Goal: Task Accomplishment & Management: Complete application form

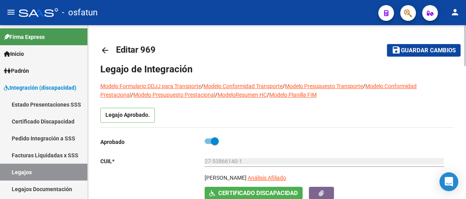
type input "[PERSON_NAME]"
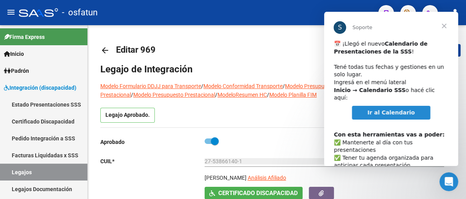
click at [447, 23] on span "Cerrar" at bounding box center [444, 26] width 28 height 28
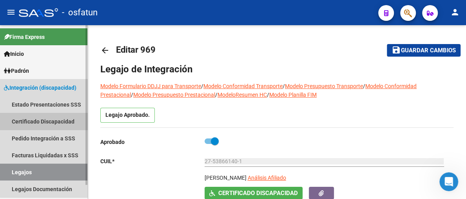
click at [63, 122] on link "Certificado Discapacidad" at bounding box center [43, 121] width 87 height 17
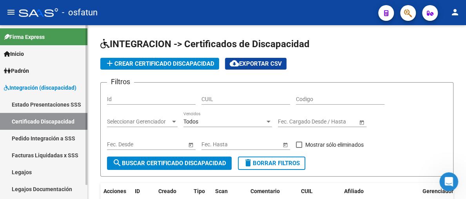
scroll to position [15, 0]
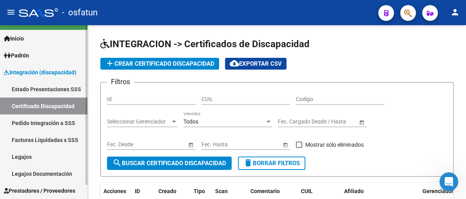
click at [37, 135] on link "Facturas Liquidadas x SSS" at bounding box center [43, 139] width 87 height 17
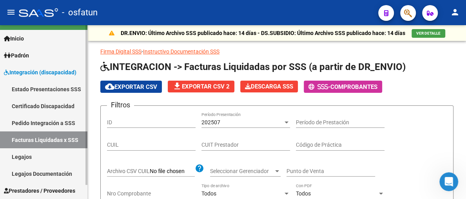
click at [42, 173] on link "Legajos Documentación" at bounding box center [43, 173] width 87 height 17
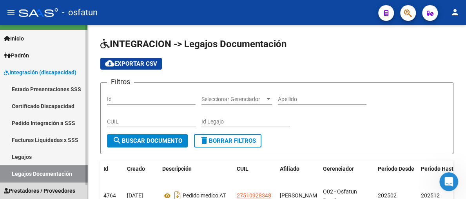
click at [59, 187] on span "Prestadores / Proveedores" at bounding box center [39, 190] width 71 height 9
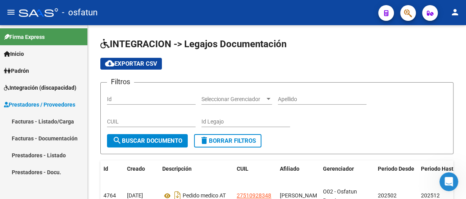
scroll to position [39, 0]
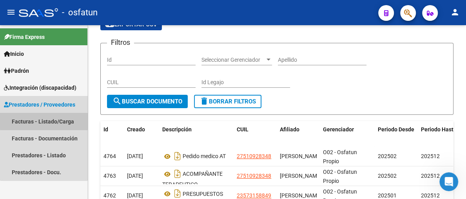
click at [44, 117] on link "Facturas - Listado/Carga" at bounding box center [43, 121] width 87 height 17
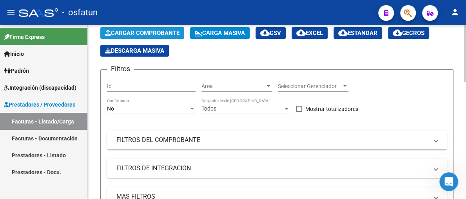
click at [171, 32] on span "Cargar Comprobante" at bounding box center [142, 32] width 75 height 7
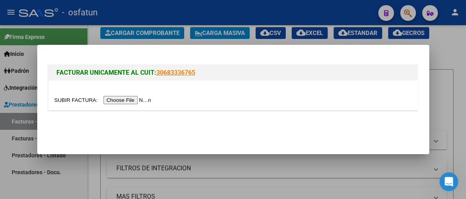
click at [453, 59] on div at bounding box center [233, 99] width 466 height 199
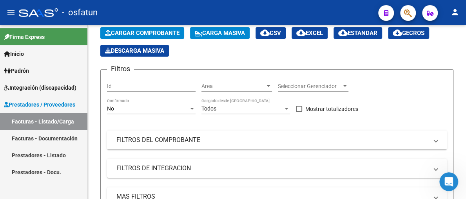
click at [43, 135] on link "Facturas - Documentación" at bounding box center [43, 137] width 87 height 17
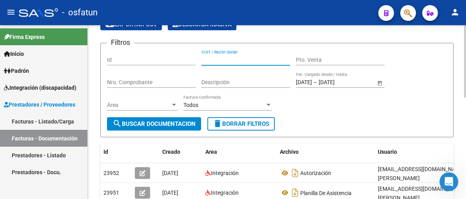
click at [222, 60] on input "CUIT / Razón Social" at bounding box center [246, 59] width 89 height 7
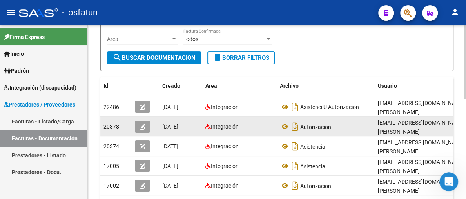
scroll to position [118, 0]
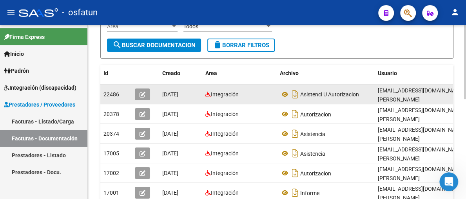
type input "20320272409"
click at [141, 95] on icon "button" at bounding box center [143, 94] width 6 height 6
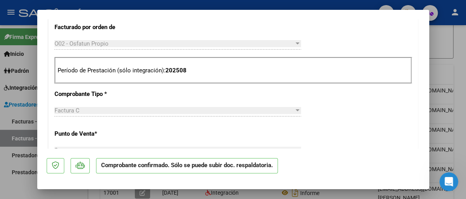
scroll to position [157, 0]
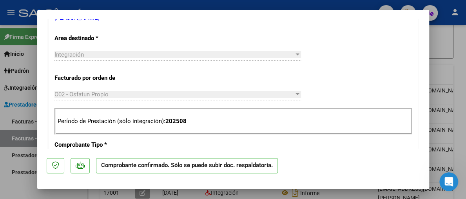
click at [296, 53] on div at bounding box center [298, 54] width 4 height 2
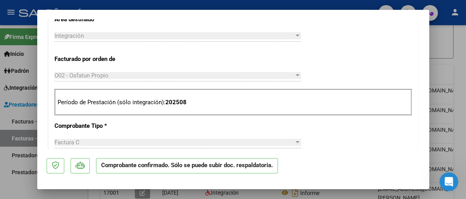
scroll to position [196, 0]
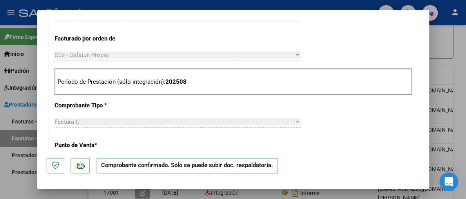
click at [288, 52] on div "O02 - Osfatun Propio" at bounding box center [175, 54] width 240 height 7
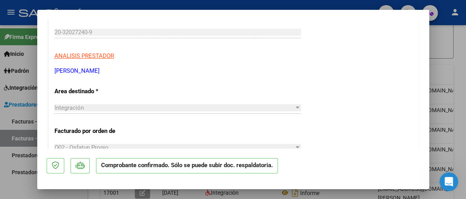
scroll to position [118, 0]
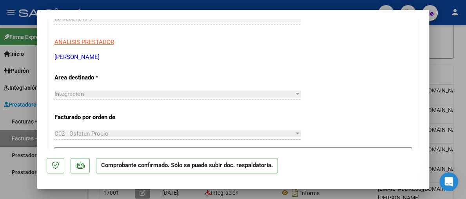
click at [294, 94] on div at bounding box center [297, 94] width 7 height 6
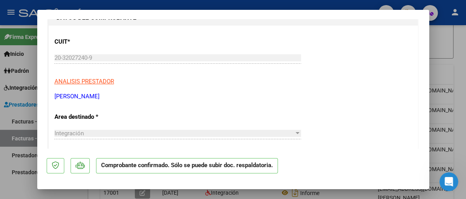
scroll to position [0, 0]
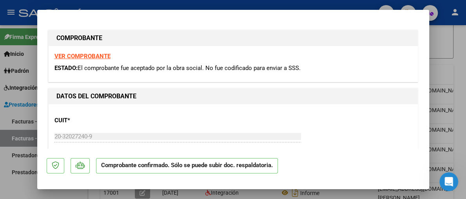
click at [457, 41] on div at bounding box center [233, 99] width 466 height 199
type input "$ 0,00"
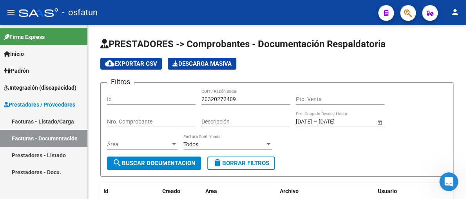
click at [38, 122] on link "Facturas - Listado/Carga" at bounding box center [43, 121] width 87 height 17
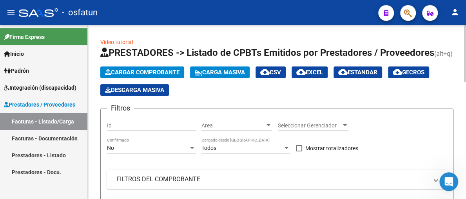
click at [153, 69] on span "Cargar Comprobante" at bounding box center [142, 72] width 75 height 7
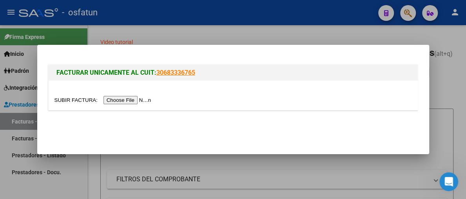
click at [146, 101] on input "file" at bounding box center [104, 100] width 99 height 8
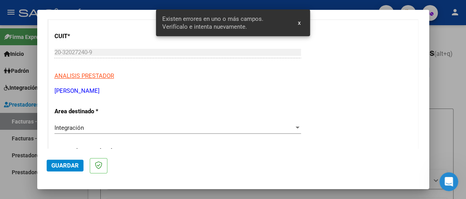
scroll to position [155, 0]
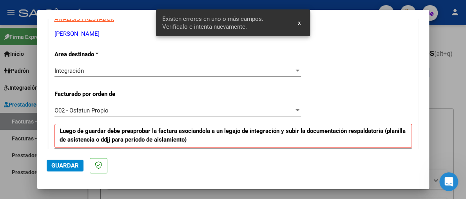
click at [294, 72] on div at bounding box center [297, 70] width 7 height 6
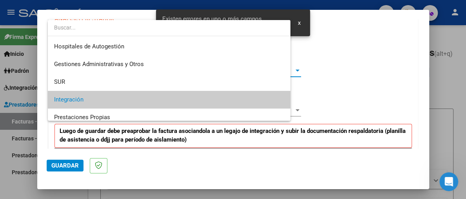
scroll to position [29, 0]
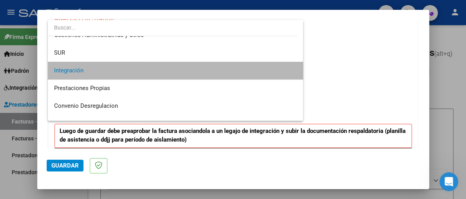
click at [205, 67] on span "Integración" at bounding box center [175, 71] width 243 height 18
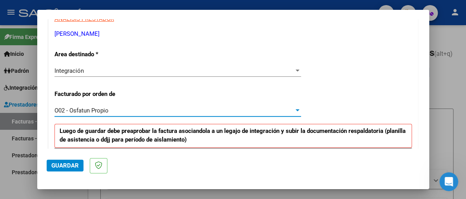
click at [294, 107] on div at bounding box center [297, 110] width 7 height 6
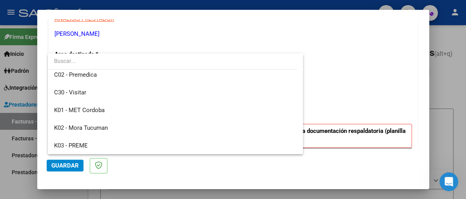
scroll to position [235, 0]
click at [187, 39] on div at bounding box center [233, 99] width 466 height 199
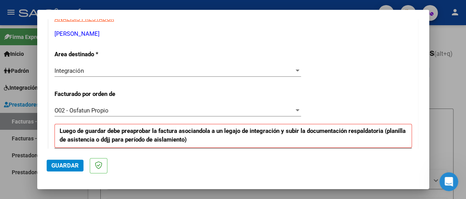
click at [296, 69] on div at bounding box center [298, 70] width 4 height 2
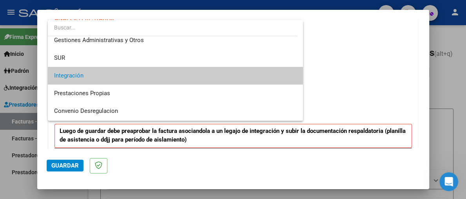
scroll to position [11, 0]
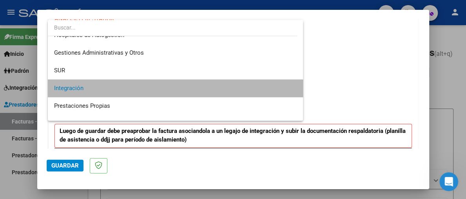
click at [194, 82] on span "Integración" at bounding box center [175, 88] width 243 height 18
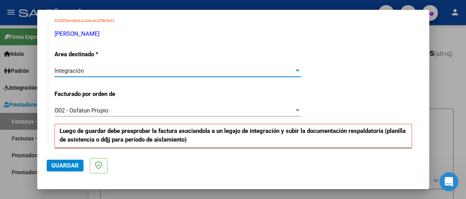
click at [295, 107] on div at bounding box center [297, 110] width 7 height 6
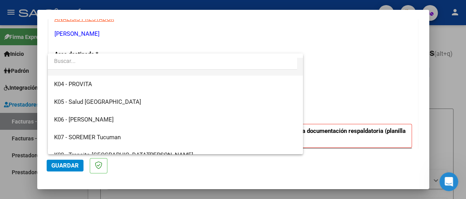
scroll to position [314, 0]
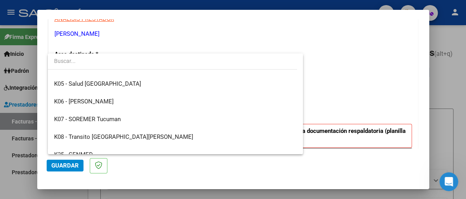
click at [345, 52] on div at bounding box center [233, 99] width 466 height 199
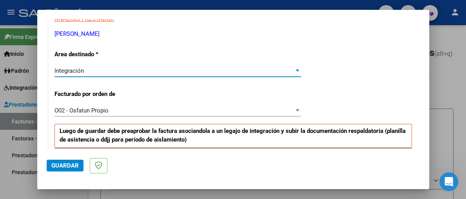
click at [81, 70] on span "Integración" at bounding box center [69, 70] width 29 height 7
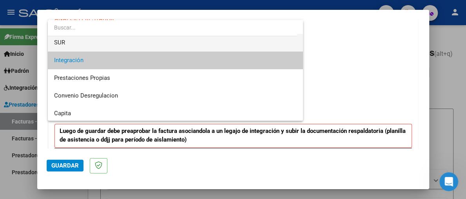
scroll to position [78, 0]
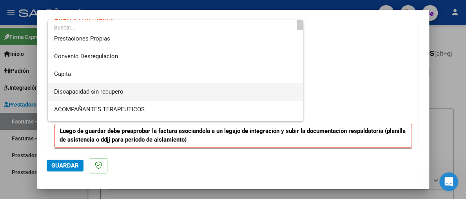
click at [138, 91] on span "Discapacidad sin recupero" at bounding box center [175, 92] width 243 height 18
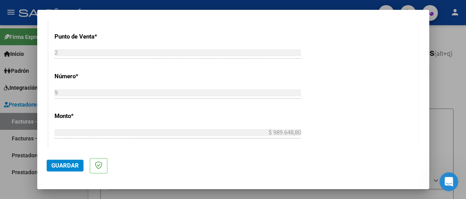
scroll to position [277, 0]
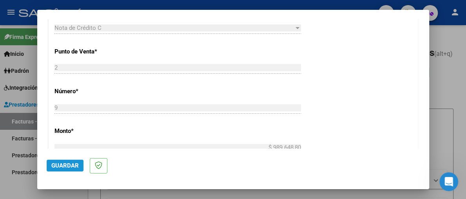
click at [73, 164] on span "Guardar" at bounding box center [64, 165] width 27 height 7
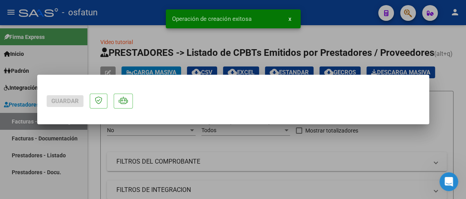
scroll to position [0, 0]
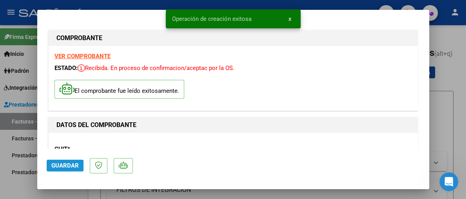
click at [63, 166] on span "Guardar" at bounding box center [64, 165] width 27 height 7
click at [461, 39] on div at bounding box center [233, 99] width 466 height 199
type input "$ 0,00"
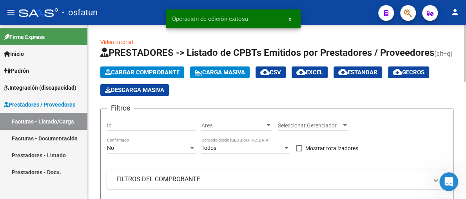
click at [167, 72] on span "Cargar Comprobante" at bounding box center [142, 72] width 75 height 7
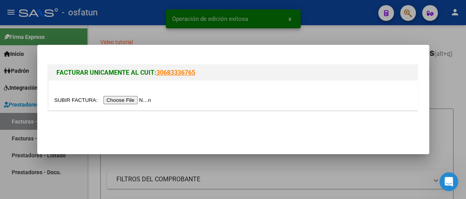
click at [121, 99] on input "file" at bounding box center [104, 100] width 99 height 8
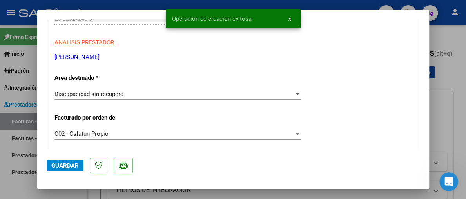
scroll to position [118, 0]
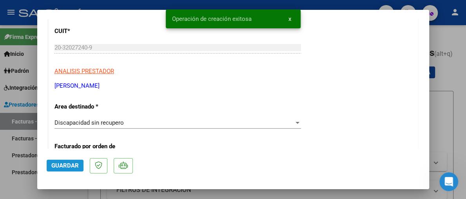
click at [73, 163] on span "Guardar" at bounding box center [64, 165] width 27 height 7
click at [296, 120] on div at bounding box center [297, 122] width 7 height 6
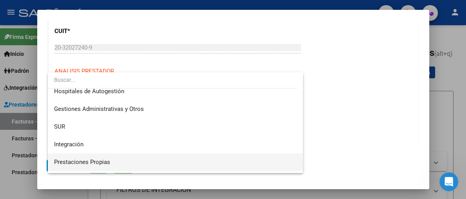
scroll to position [0, 0]
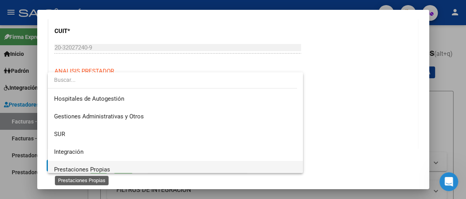
click at [100, 172] on span "Prestaciones Propias" at bounding box center [82, 169] width 56 height 7
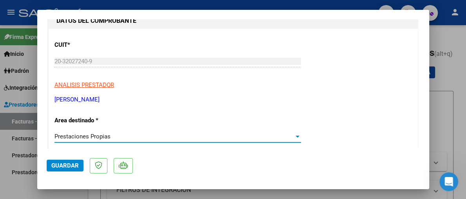
scroll to position [118, 0]
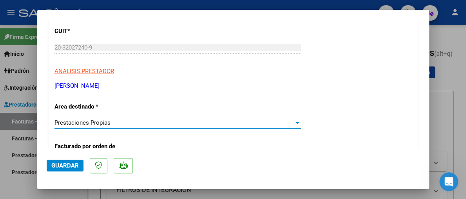
click at [290, 119] on div "Prestaciones Propias" at bounding box center [175, 122] width 240 height 7
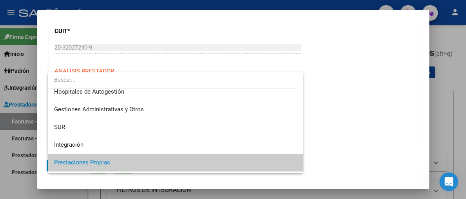
scroll to position [0, 0]
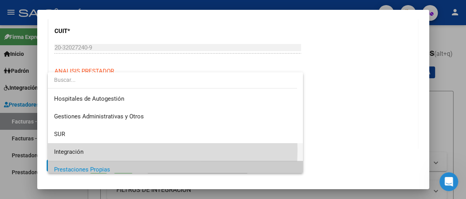
click at [100, 149] on span "Integración" at bounding box center [175, 152] width 243 height 18
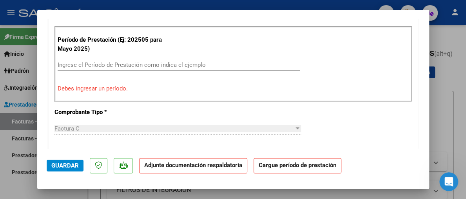
scroll to position [275, 0]
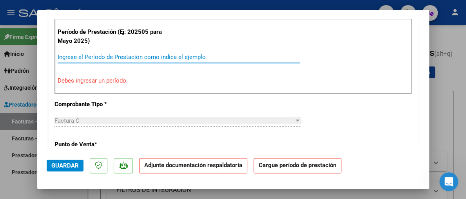
click at [91, 56] on input "Ingrese el Período de Prestación como indica el ejemplo" at bounding box center [179, 56] width 242 height 7
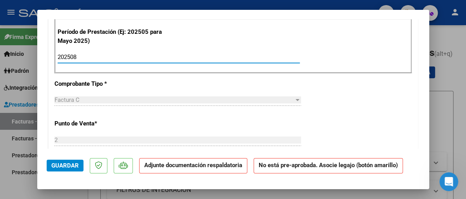
scroll to position [353, 0]
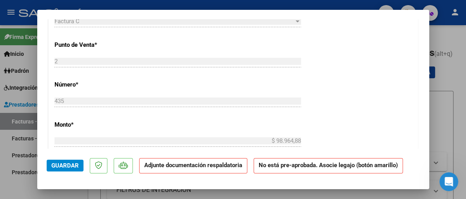
type input "202508"
click at [62, 167] on span "Guardar" at bounding box center [64, 165] width 27 height 7
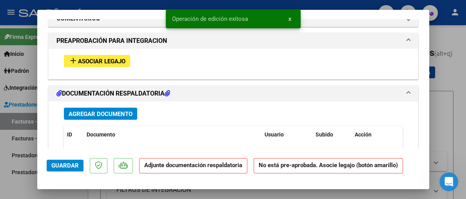
scroll to position [778, 0]
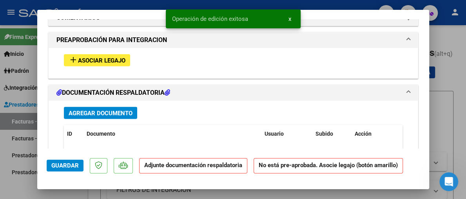
click at [100, 109] on span "Agregar Documento" at bounding box center [101, 112] width 64 height 7
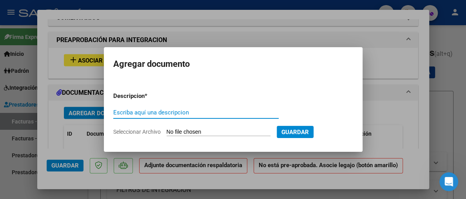
click at [206, 133] on input "Seleccionar Archivo" at bounding box center [219, 131] width 104 height 7
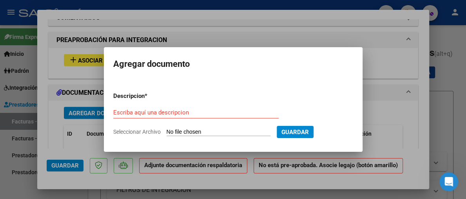
type input "C:\fakepath\reinosoautorizacionyasistencia.pdf"
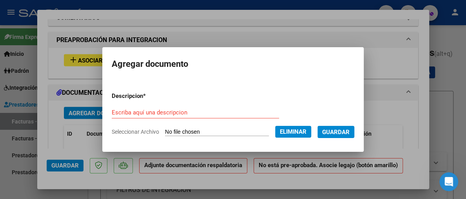
click at [201, 102] on form "Descripcion * Escriba aquí una descripcion Seleccionar Archivo Eliminar Guardar" at bounding box center [233, 114] width 243 height 56
click at [180, 110] on input "Escriba aquí una descripcion" at bounding box center [196, 112] width 168 height 7
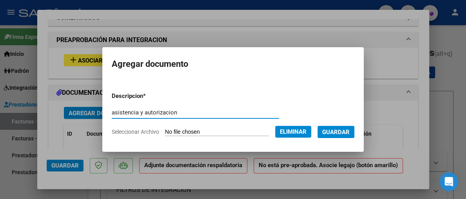
type input "asistencia y autorizacion"
click at [351, 135] on button "Guardar" at bounding box center [336, 132] width 37 height 12
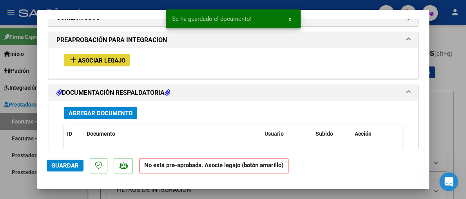
click at [79, 57] on span "Asociar Legajo" at bounding box center [101, 59] width 47 height 7
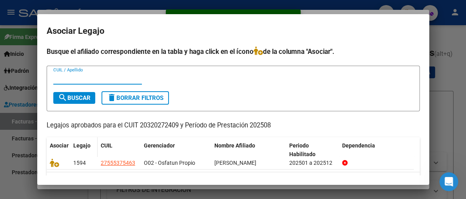
scroll to position [22, 0]
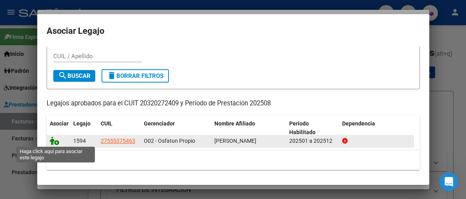
click at [52, 139] on icon at bounding box center [54, 140] width 9 height 9
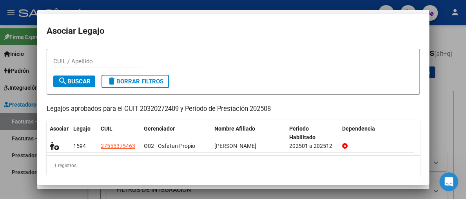
scroll to position [0, 0]
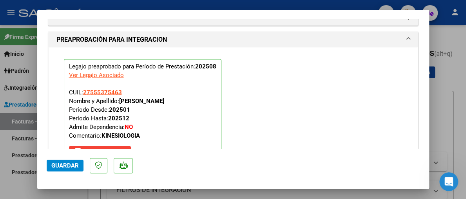
click at [73, 168] on button "Guardar" at bounding box center [65, 165] width 37 height 12
click at [63, 164] on span "Guardar" at bounding box center [64, 165] width 27 height 7
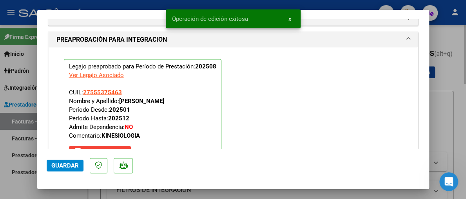
click at [456, 119] on div at bounding box center [233, 99] width 466 height 199
type input "$ 0,00"
